Goal: Task Accomplishment & Management: Manage account settings

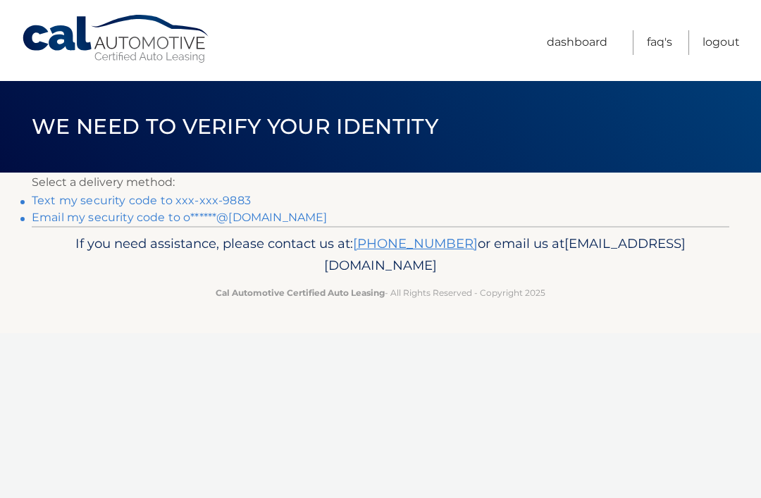
click at [235, 203] on link "Text my security code to xxx-xxx-9883" at bounding box center [141, 200] width 219 height 13
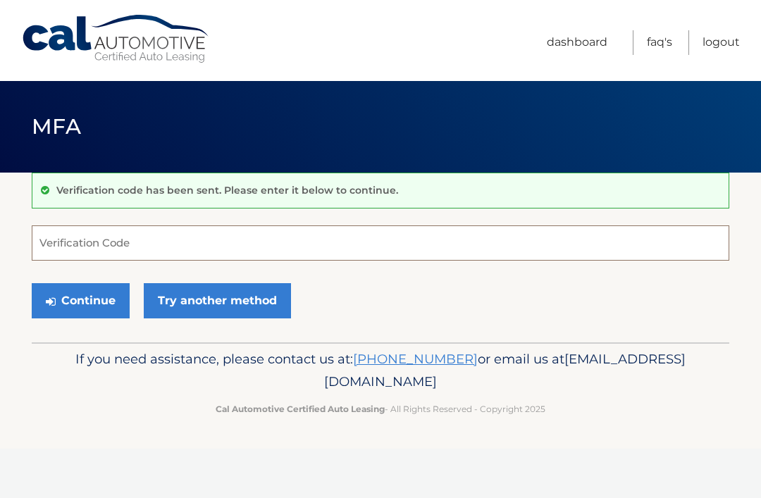
click at [78, 248] on input "Verification Code" at bounding box center [381, 243] width 698 height 35
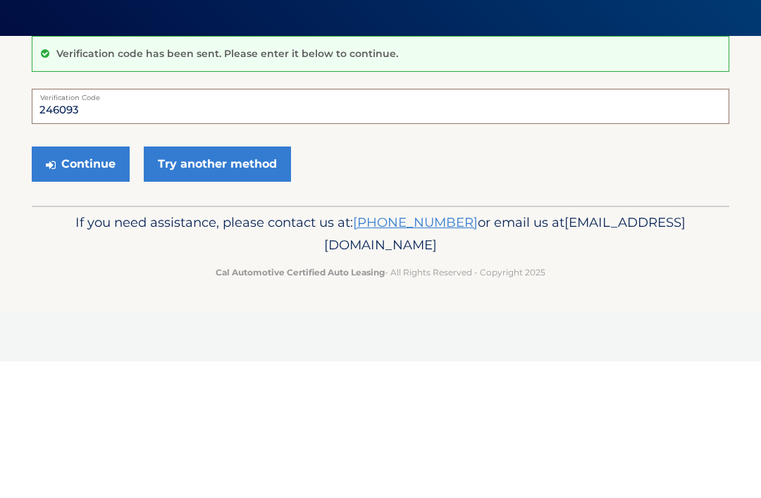
type input "246093"
click at [86, 283] on button "Continue" at bounding box center [81, 300] width 98 height 35
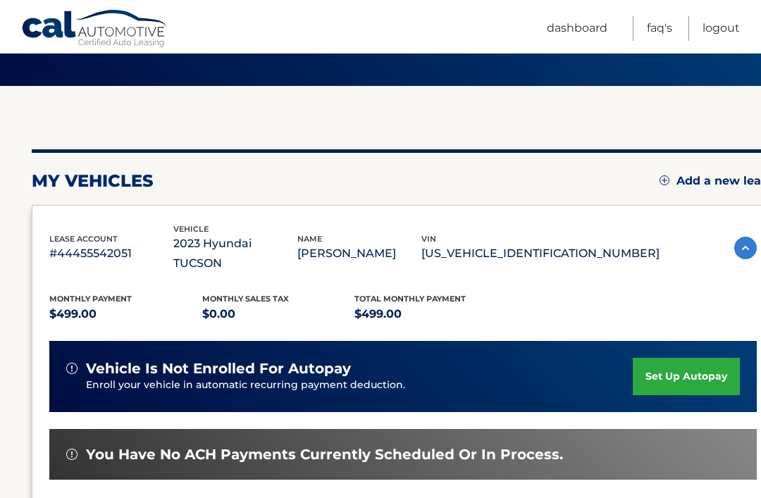
scroll to position [86, 0]
click at [580, 39] on link "Dashboard" at bounding box center [577, 28] width 61 height 25
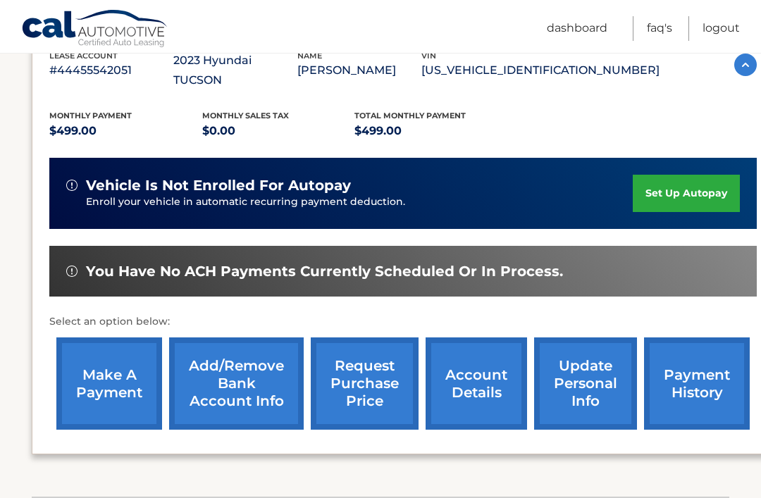
scroll to position [268, 0]
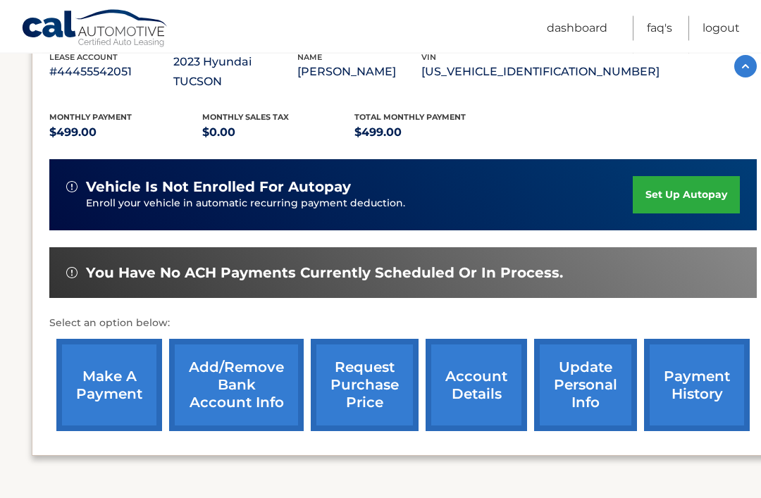
click at [479, 378] on link "account details" at bounding box center [476, 386] width 101 height 92
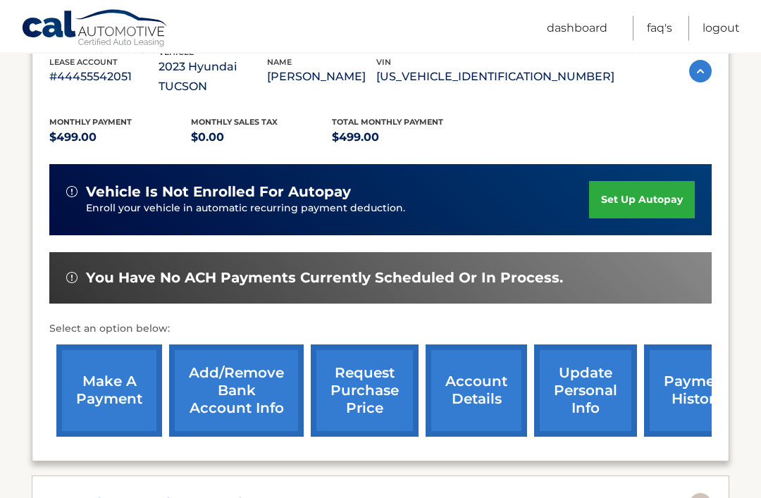
scroll to position [273, 0]
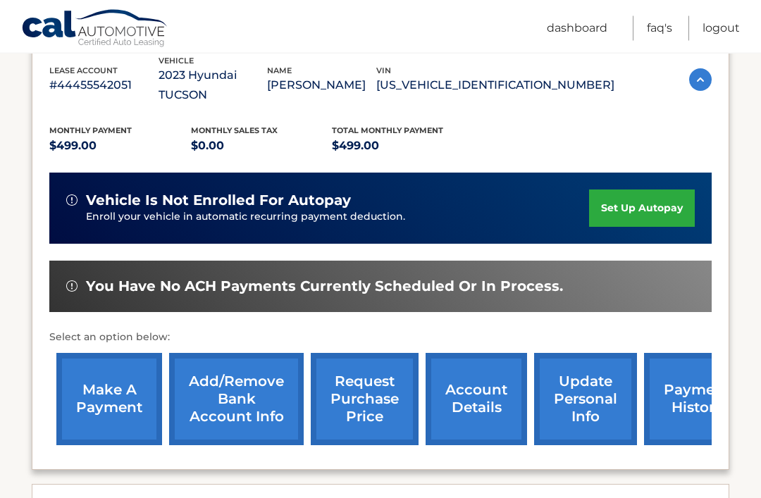
click at [375, 371] on link "request purchase price" at bounding box center [365, 400] width 108 height 92
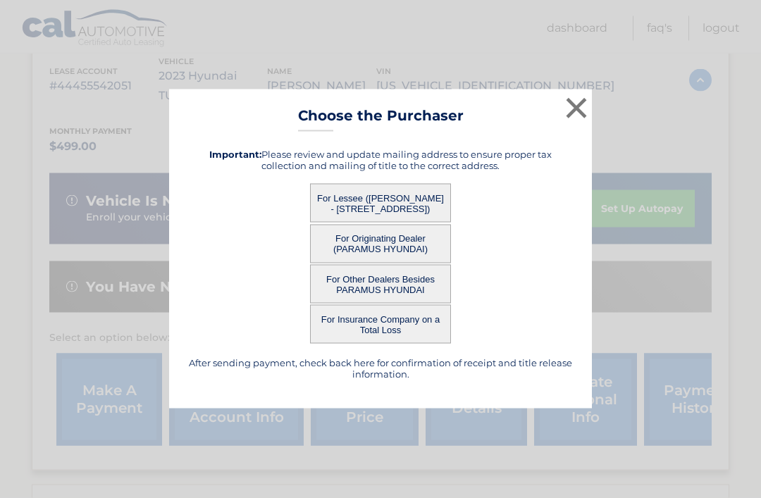
scroll to position [273, 0]
click at [567, 106] on button "×" at bounding box center [576, 108] width 28 height 28
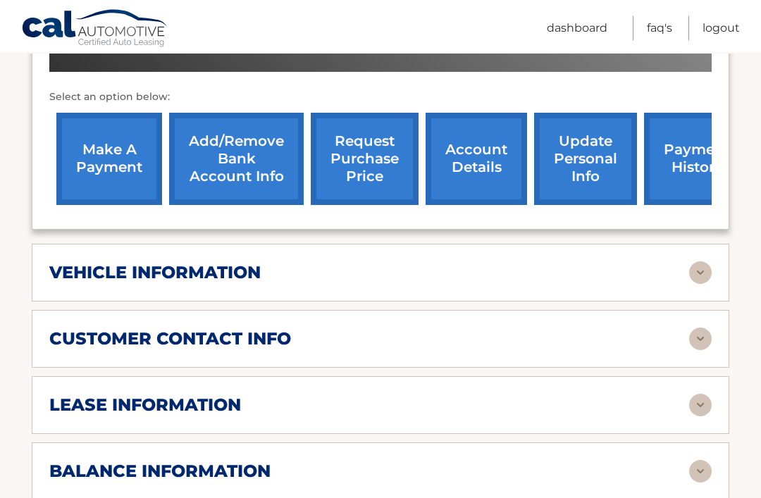
scroll to position [514, 0]
click at [694, 394] on img at bounding box center [700, 405] width 23 height 23
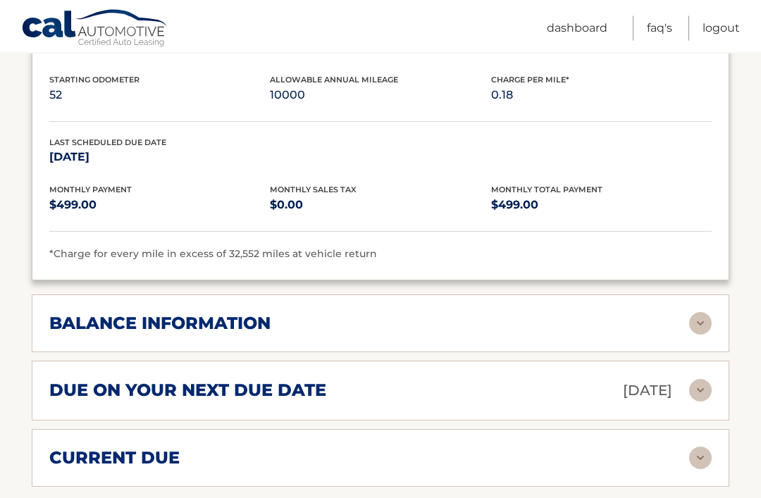
scroll to position [920, 0]
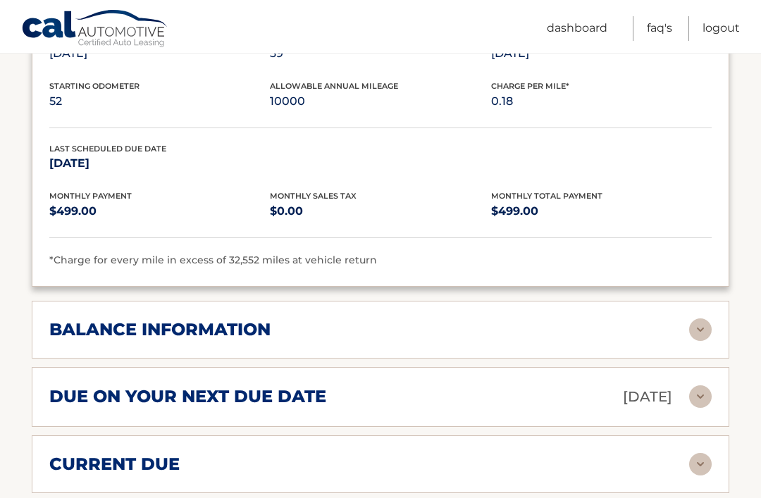
click at [702, 319] on img at bounding box center [700, 330] width 23 height 23
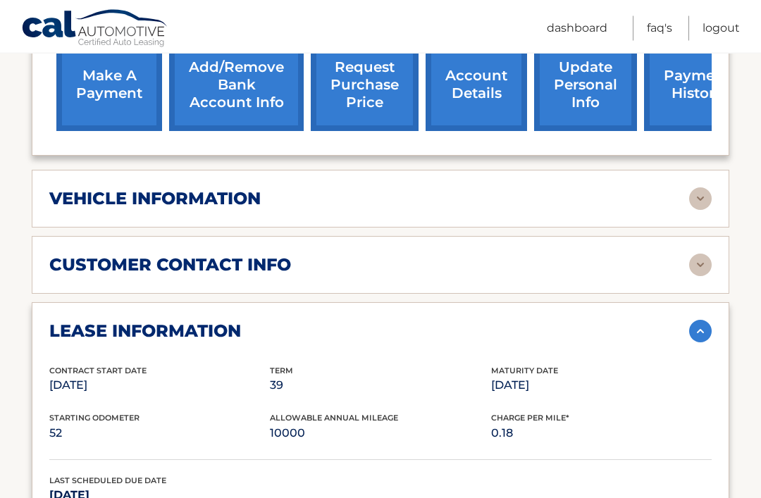
scroll to position [588, 0]
click at [703, 320] on img at bounding box center [700, 331] width 23 height 23
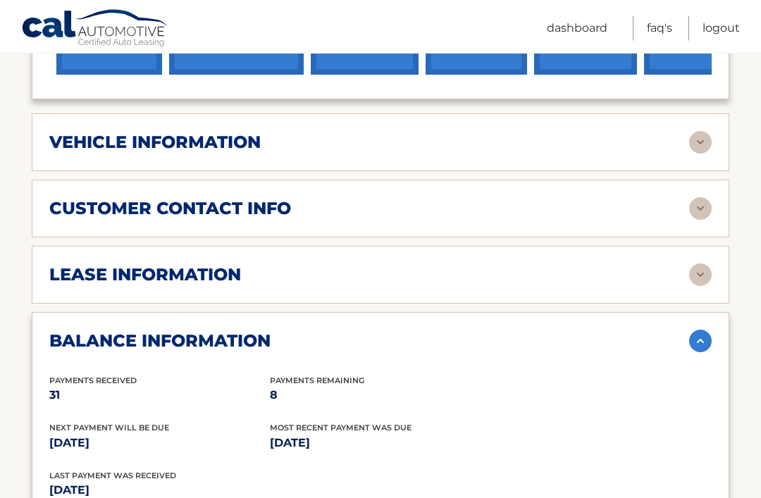
scroll to position [638, 0]
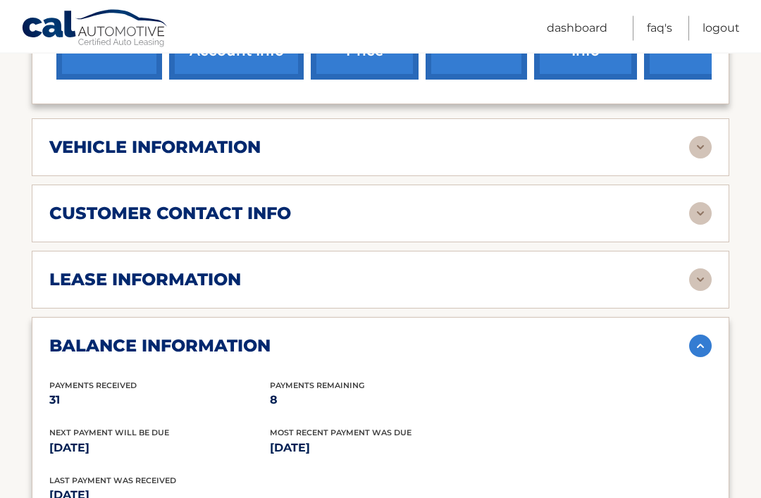
click at [701, 269] on img at bounding box center [700, 280] width 23 height 23
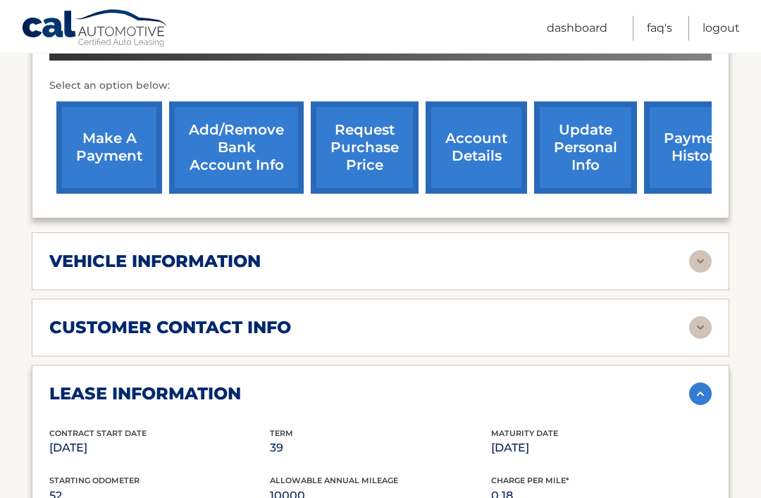
scroll to position [519, 0]
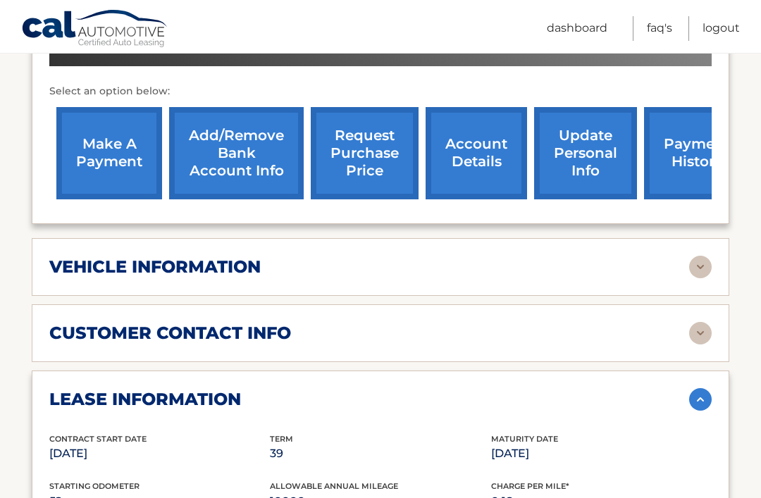
click at [691, 256] on img at bounding box center [700, 267] width 23 height 23
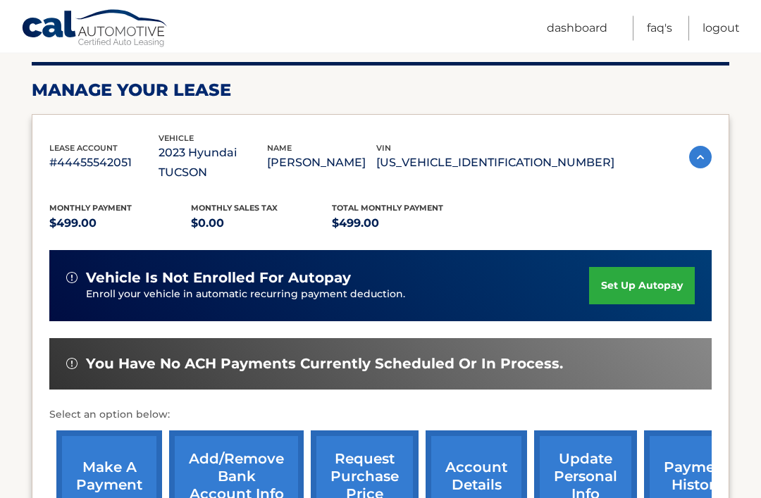
scroll to position [196, 0]
click at [92, 472] on link "make a payment" at bounding box center [109, 477] width 106 height 92
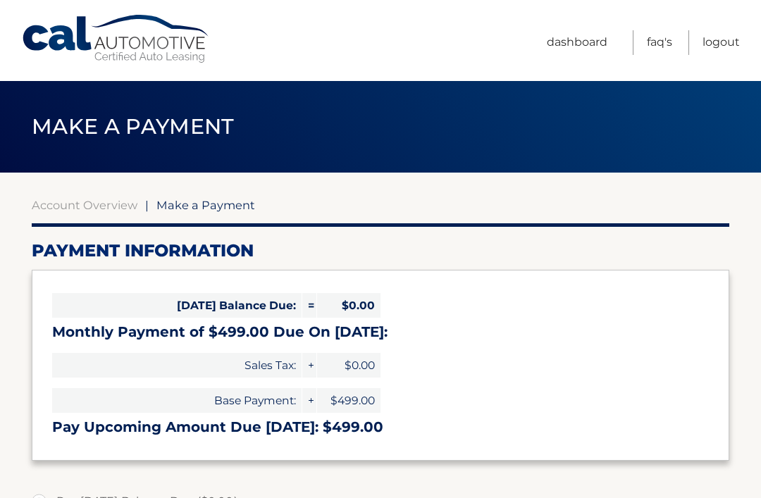
select select "MDQ0OTljNWYtZDIxZS00NjQ3LWE5YmUtMzdiZDA4MjNjZDk4"
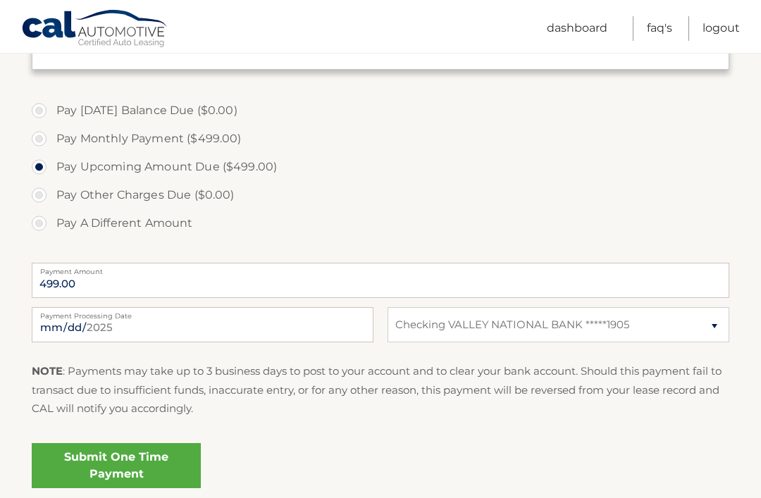
scroll to position [394, 0]
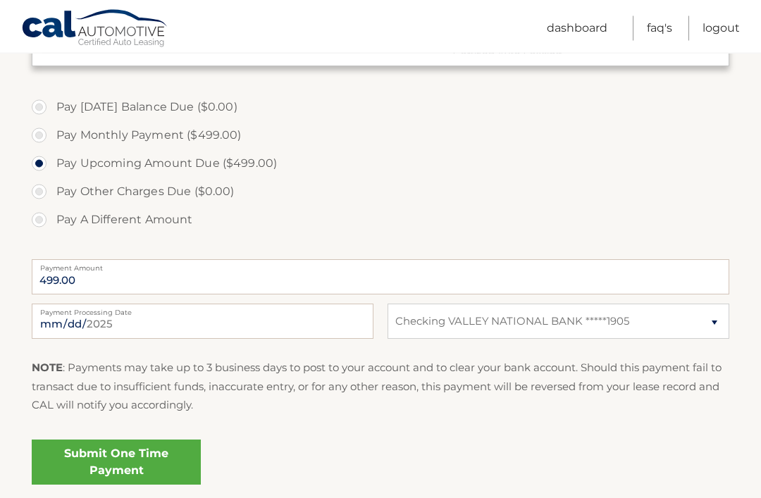
click at [126, 476] on link "Submit One Time Payment" at bounding box center [116, 462] width 169 height 45
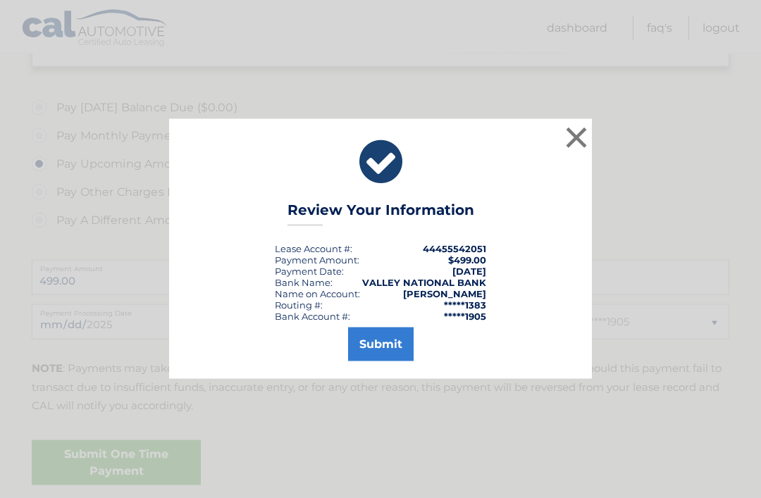
scroll to position [395, 0]
click at [390, 362] on button "Submit" at bounding box center [381, 345] width 66 height 34
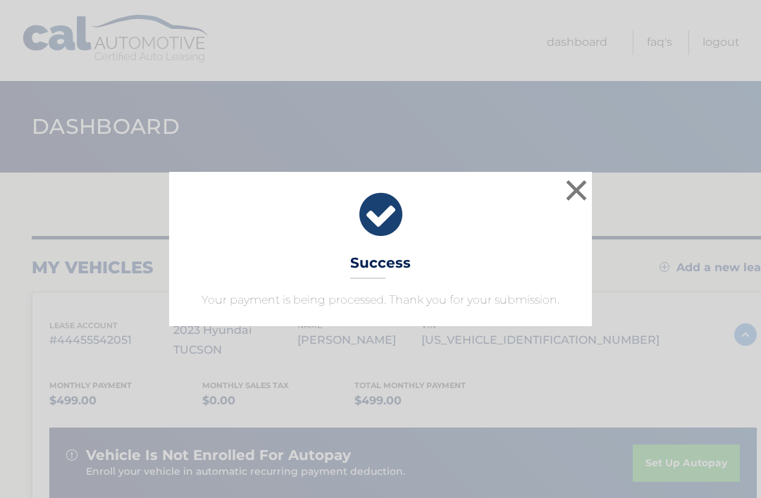
click at [566, 204] on button "×" at bounding box center [576, 190] width 28 height 28
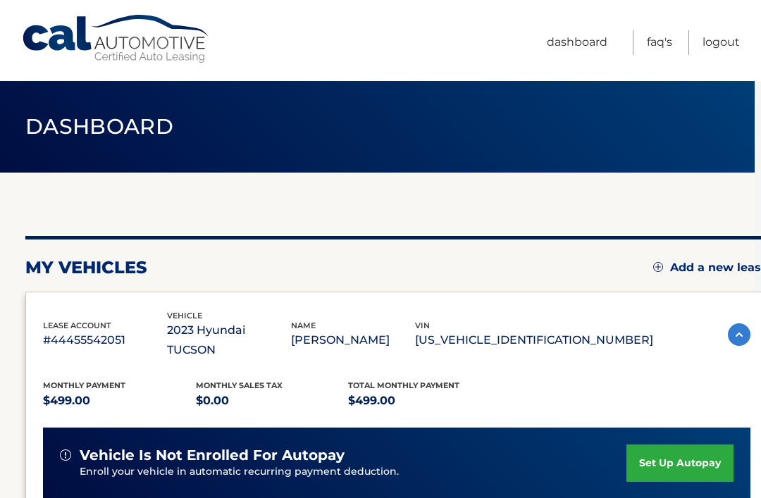
scroll to position [0, 11]
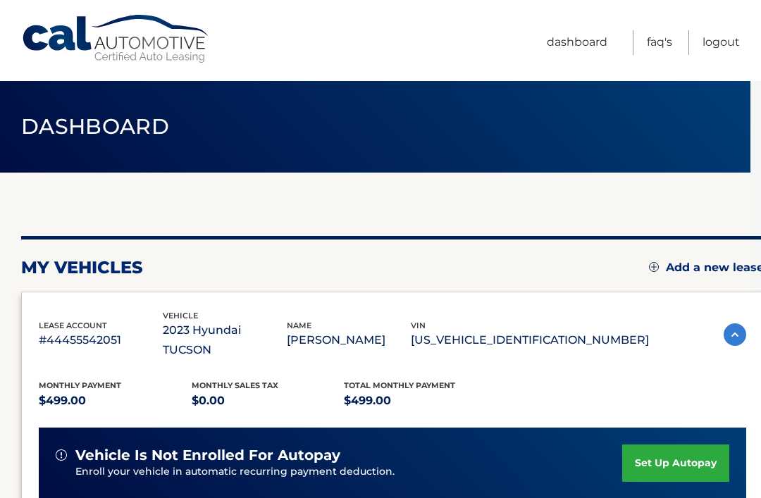
click at [717, 47] on link "Logout" at bounding box center [721, 42] width 37 height 25
click at [732, 331] on img at bounding box center [735, 334] width 23 height 23
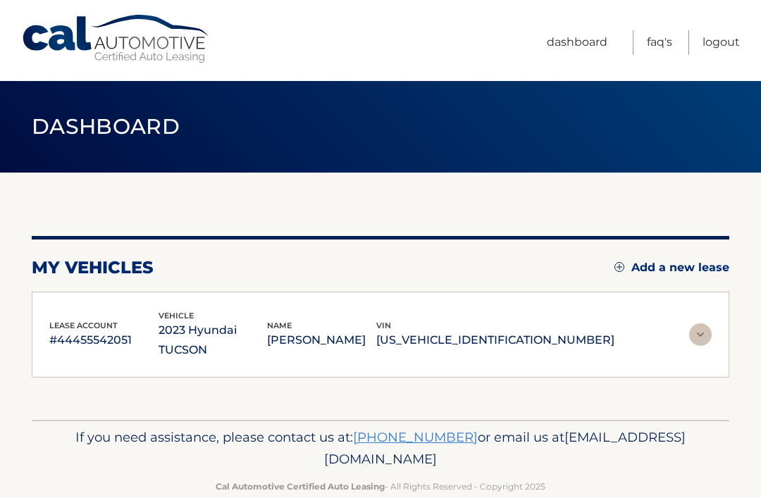
scroll to position [7, 0]
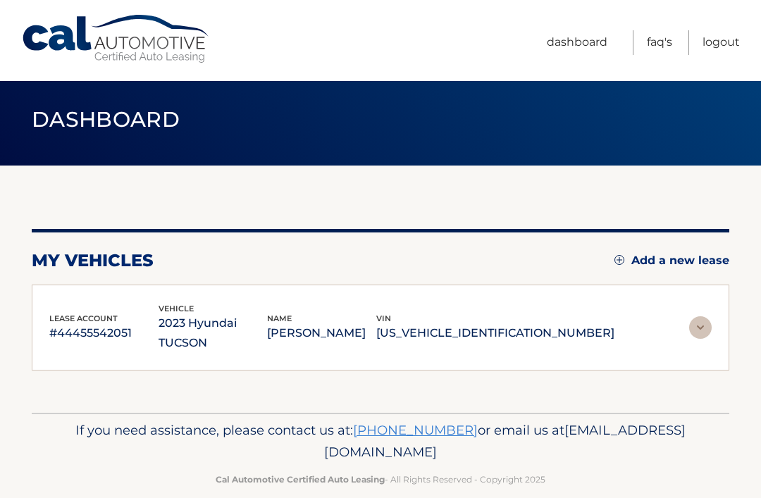
click at [724, 54] on link "Logout" at bounding box center [721, 42] width 37 height 25
